Goal: Use online tool/utility: Utilize a website feature to perform a specific function

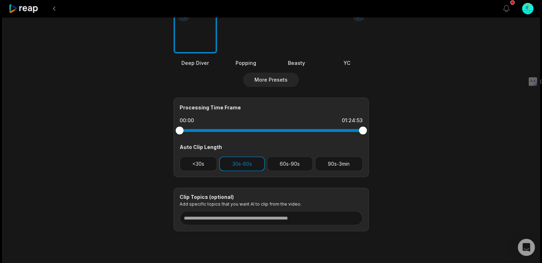
scroll to position [254, 0]
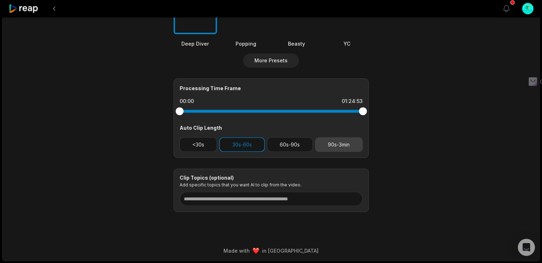
click at [337, 146] on button "90s-3min" at bounding box center [339, 144] width 48 height 15
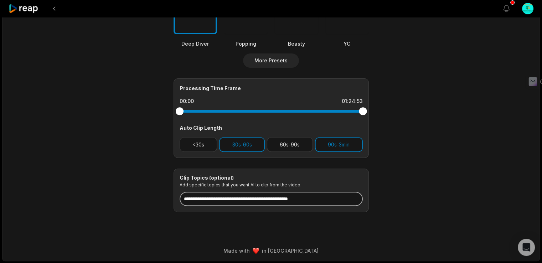
click at [251, 200] on input at bounding box center [271, 199] width 183 height 14
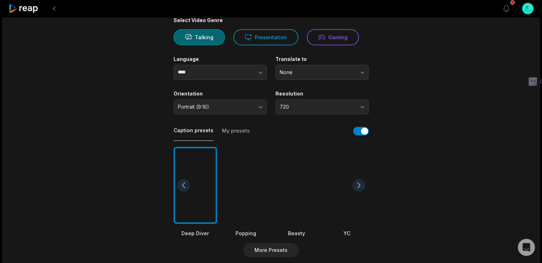
scroll to position [238, 0]
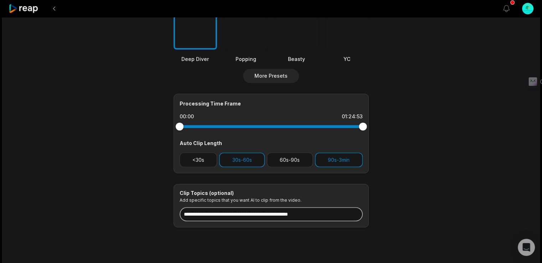
paste input "**********"
paste input "*******"
paste input "**********"
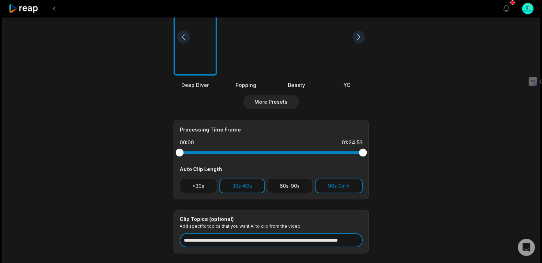
scroll to position [211, 0]
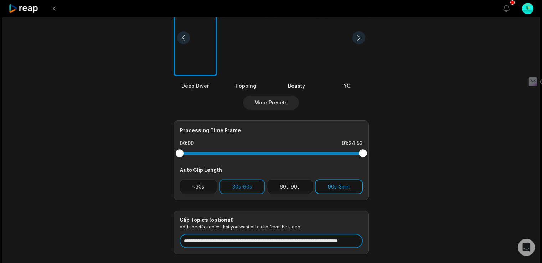
type input "**********"
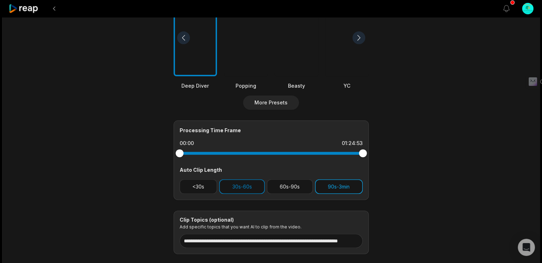
scroll to position [0, 0]
click at [345, 187] on button "90s-3min" at bounding box center [339, 186] width 48 height 15
click at [337, 193] on button "90s-3min" at bounding box center [339, 186] width 48 height 15
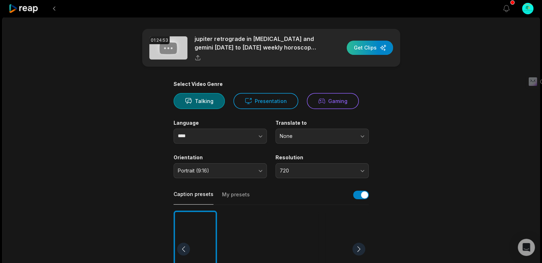
click at [382, 52] on div "button" at bounding box center [370, 48] width 46 height 14
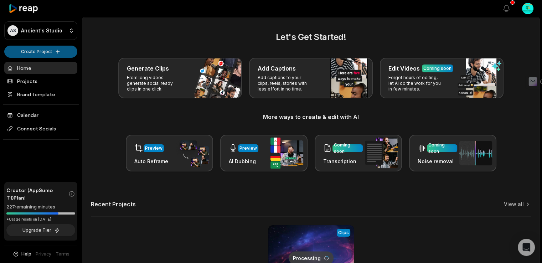
click at [42, 55] on html "AS Ancient's Studio Create Project Home Projects Brand template Calendar Connec…" at bounding box center [271, 131] width 542 height 263
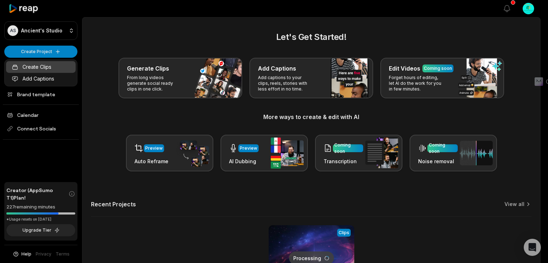
click at [45, 65] on link "Create Clips" at bounding box center [41, 67] width 70 height 12
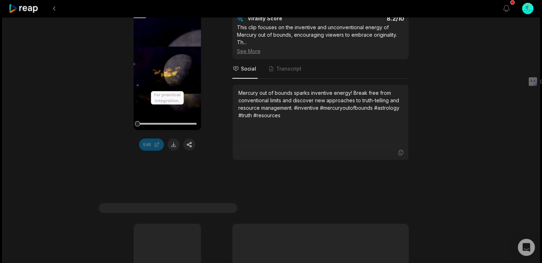
scroll to position [2194, 0]
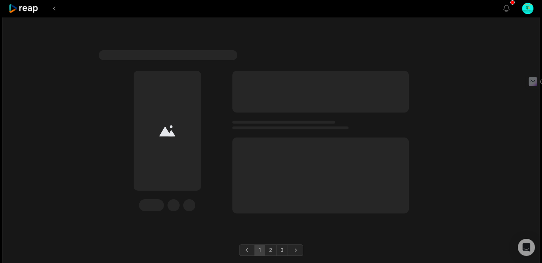
click at [268, 245] on link "2" at bounding box center [271, 250] width 12 height 11
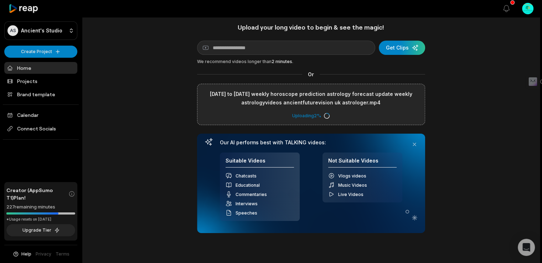
scroll to position [13, 0]
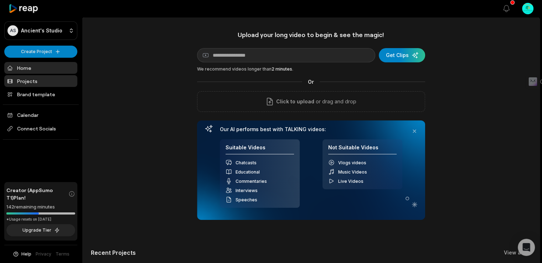
click at [22, 81] on link "Projects" at bounding box center [40, 81] width 73 height 12
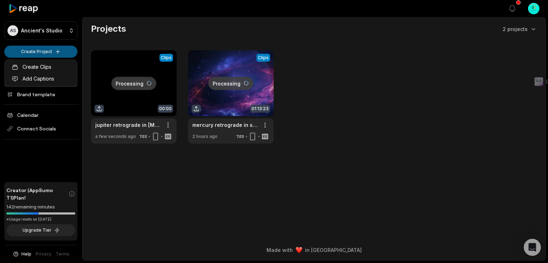
click at [31, 48] on html "AS Ancient's Studio Create Project Home Projects Brand template Calendar Connec…" at bounding box center [274, 131] width 548 height 263
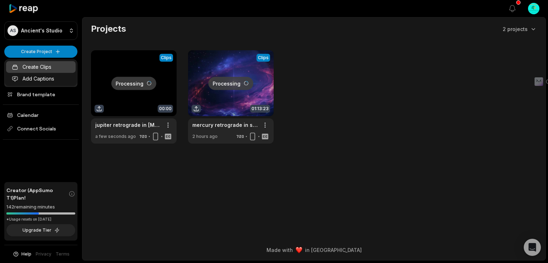
click at [41, 64] on link "Create Clips" at bounding box center [41, 67] width 70 height 12
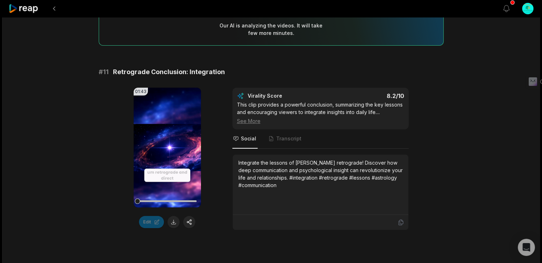
scroll to position [120, 0]
